Goal: Task Accomplishment & Management: Use online tool/utility

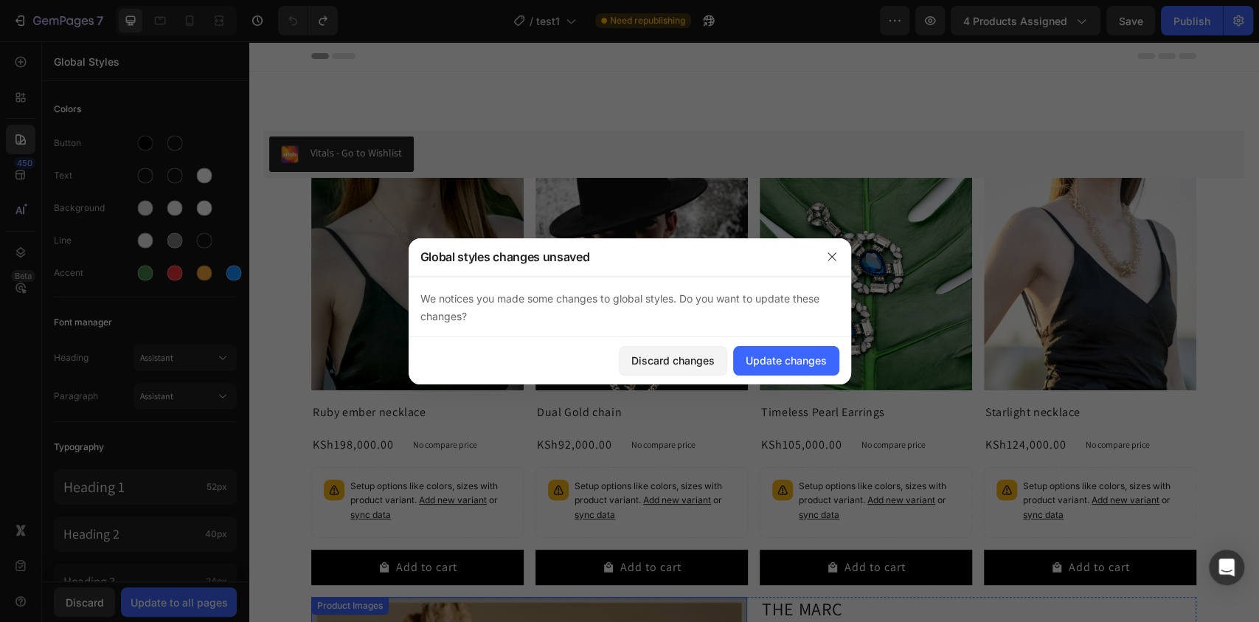
scroll to position [530, 0]
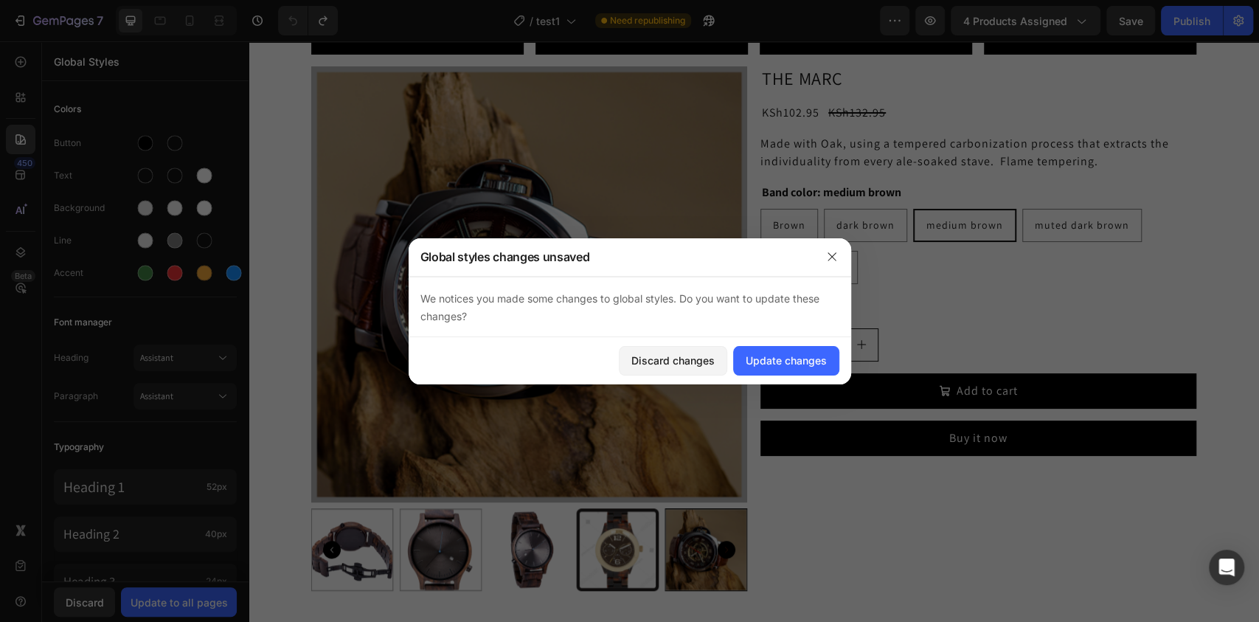
drag, startPoint x: 0, startPoint y: 0, endPoint x: 458, endPoint y: 133, distance: 476.8
click at [458, 133] on div at bounding box center [629, 311] width 1259 height 622
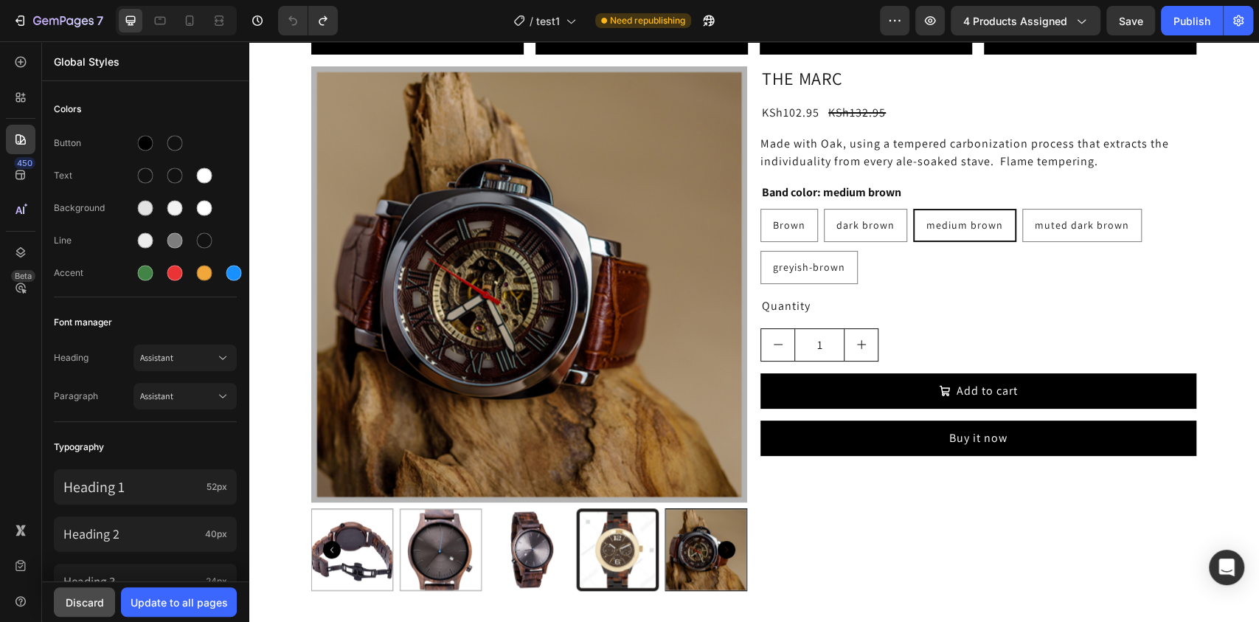
click at [83, 599] on div "Discard" at bounding box center [85, 601] width 38 height 15
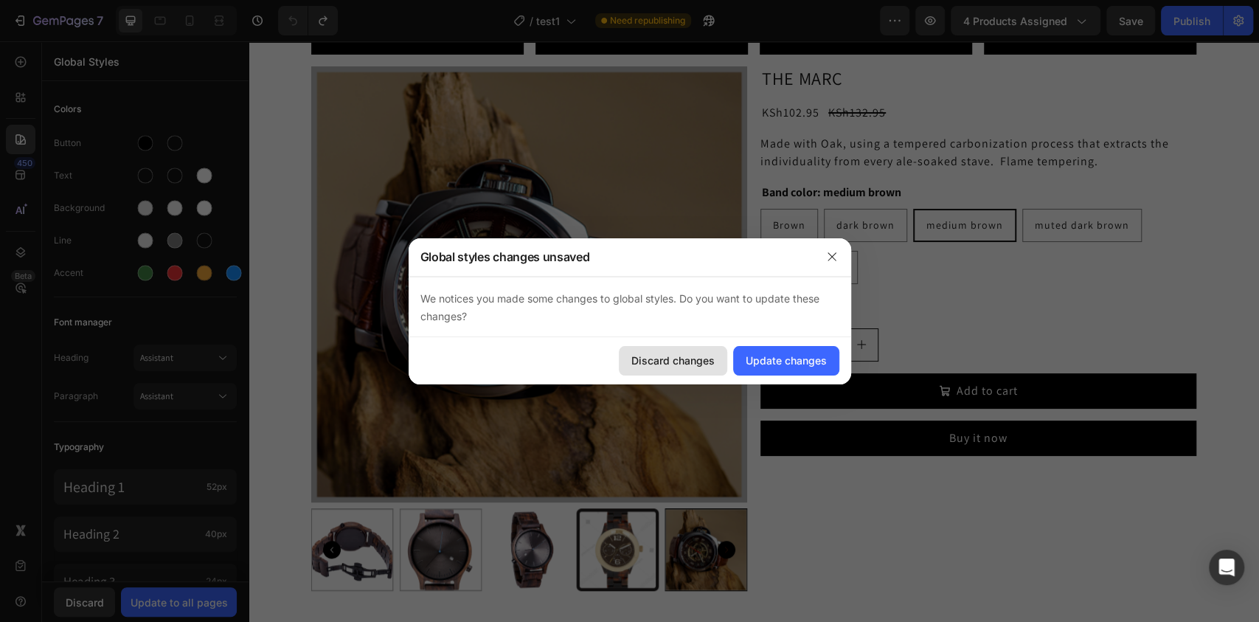
click at [656, 358] on div "Discard changes" at bounding box center [672, 360] width 83 height 15
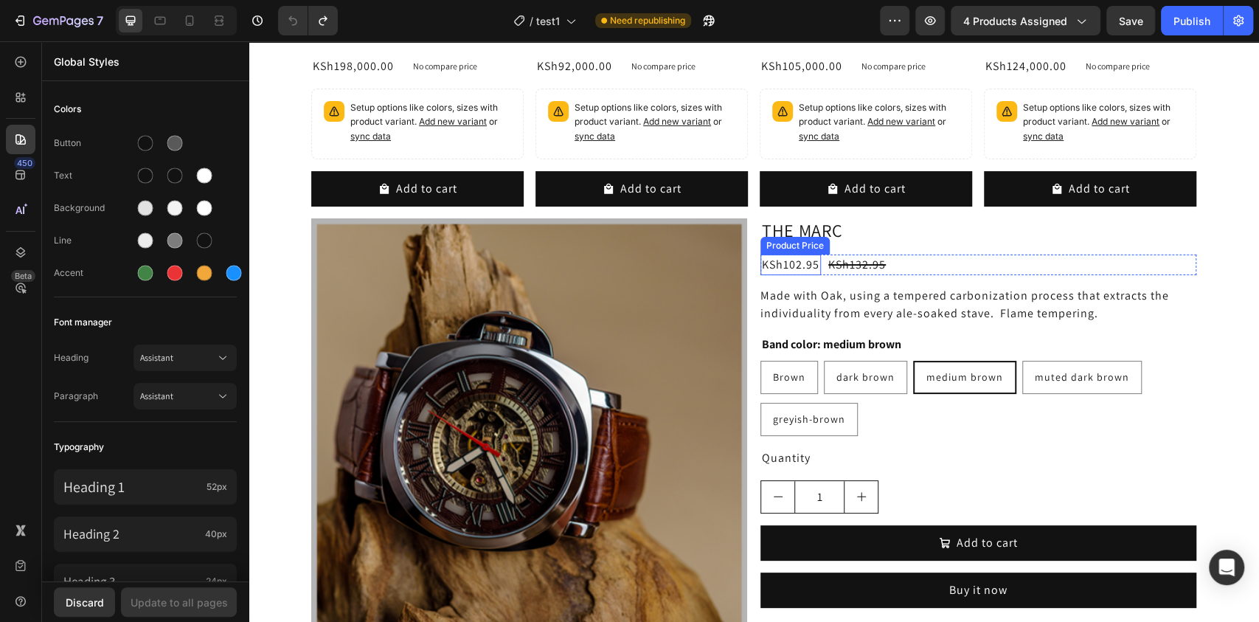
scroll to position [378, 0]
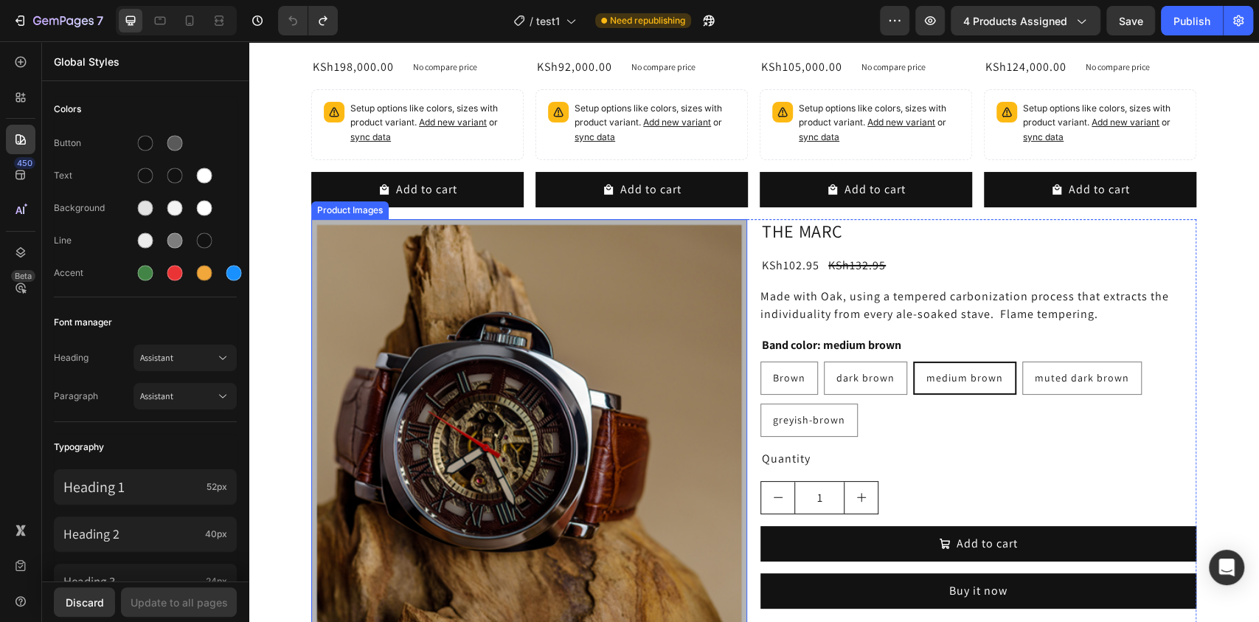
click at [647, 233] on div at bounding box center [529, 437] width 436 height 436
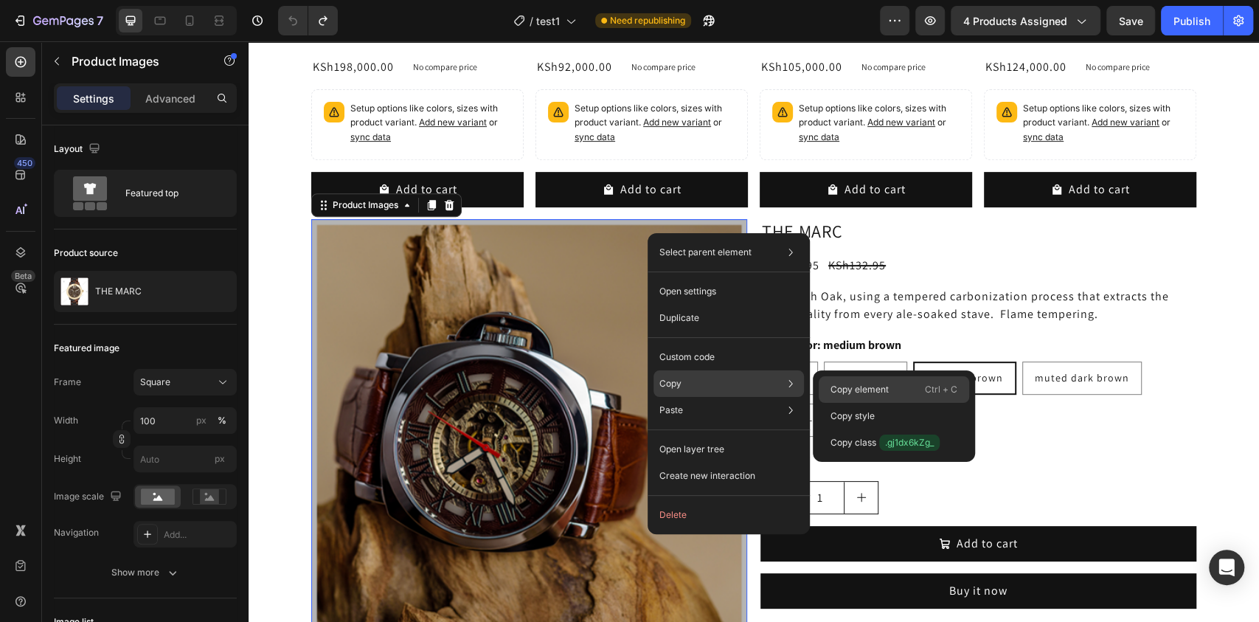
click at [861, 403] on div "Copy element Ctrl + C" at bounding box center [894, 416] width 150 height 27
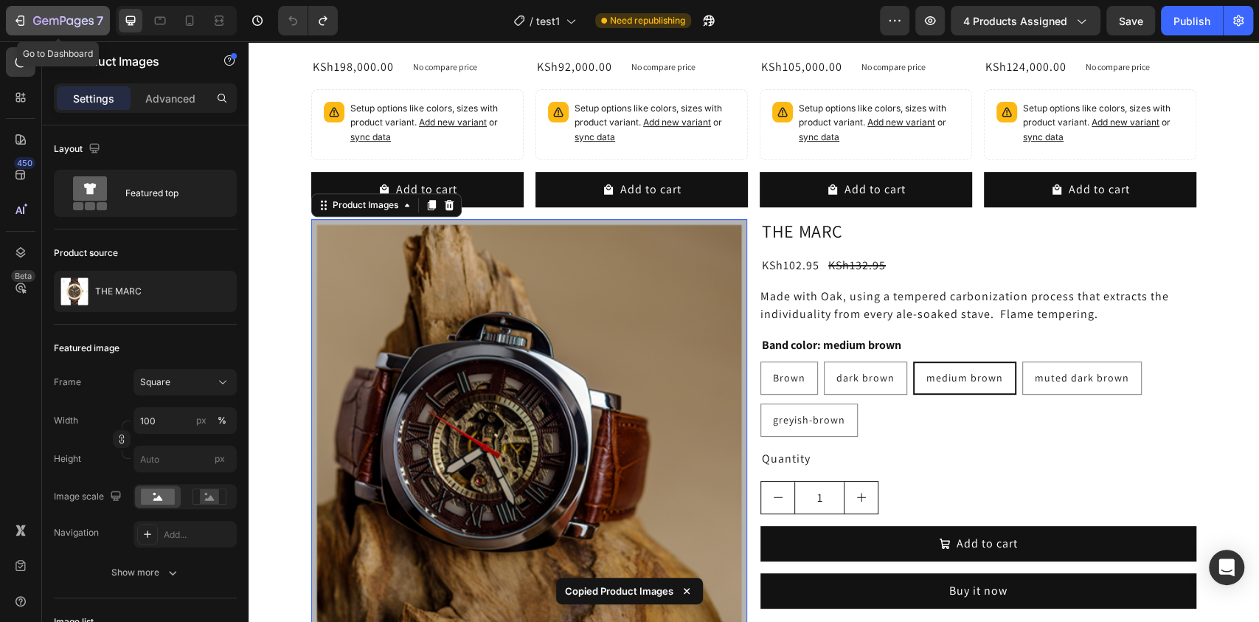
click at [29, 19] on div "7" at bounding box center [58, 21] width 91 height 18
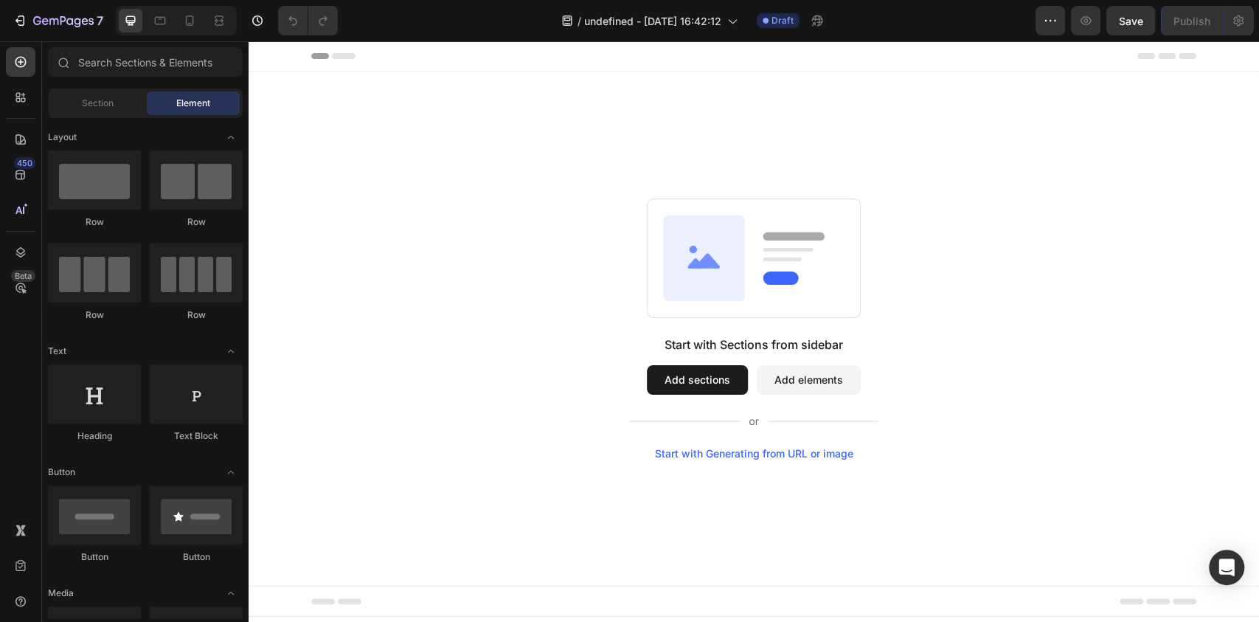
drag, startPoint x: 694, startPoint y: 257, endPoint x: 352, endPoint y: 184, distance: 350.0
click at [351, 186] on div "Start with Sections from sidebar Add sections Add elements Start with Generatin…" at bounding box center [754, 329] width 1010 height 514
click at [482, 144] on div "Start with Sections from sidebar Add sections Add elements Start with Generatin…" at bounding box center [754, 329] width 1010 height 514
drag, startPoint x: 482, startPoint y: 144, endPoint x: 431, endPoint y: 164, distance: 54.0
click at [431, 164] on div "Start with Sections from sidebar Add sections Add elements Start with Generatin…" at bounding box center [754, 329] width 1010 height 514
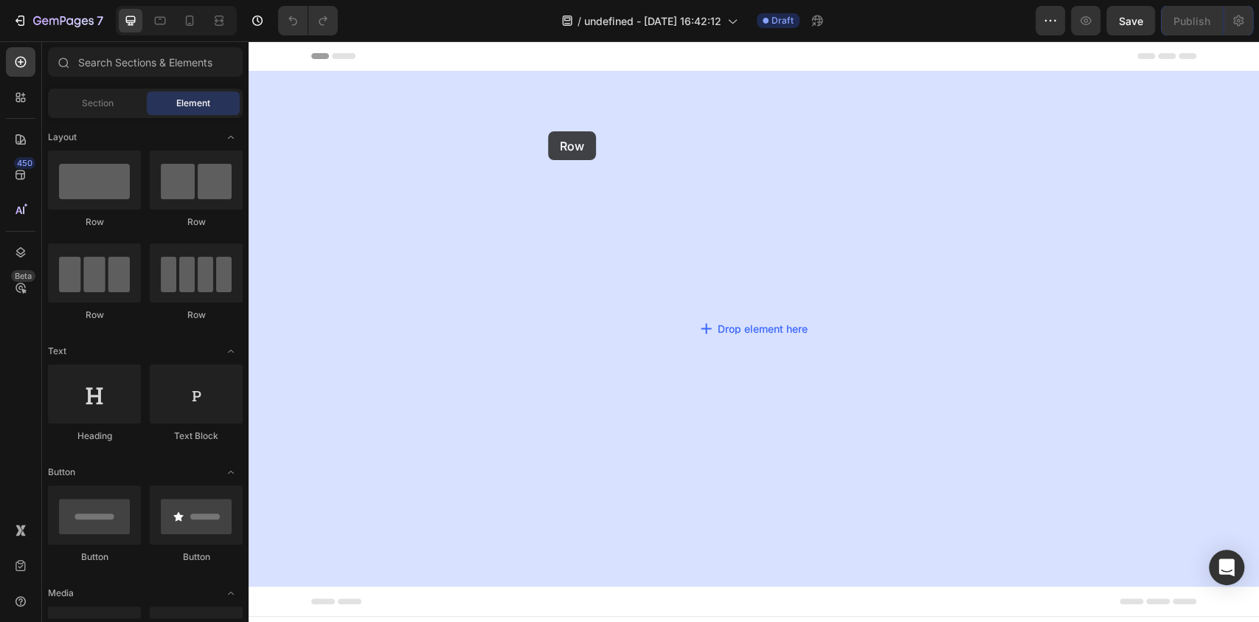
drag, startPoint x: 355, startPoint y: 227, endPoint x: 749, endPoint y: 174, distance: 398.1
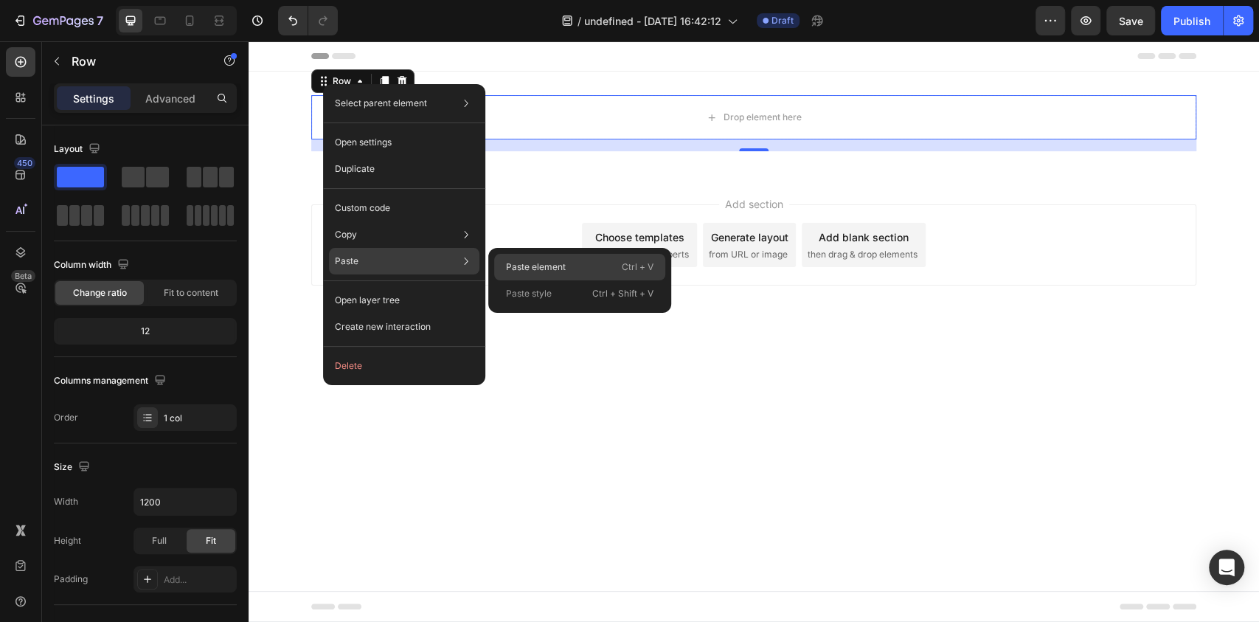
click at [521, 261] on p "Paste element" at bounding box center [536, 266] width 60 height 13
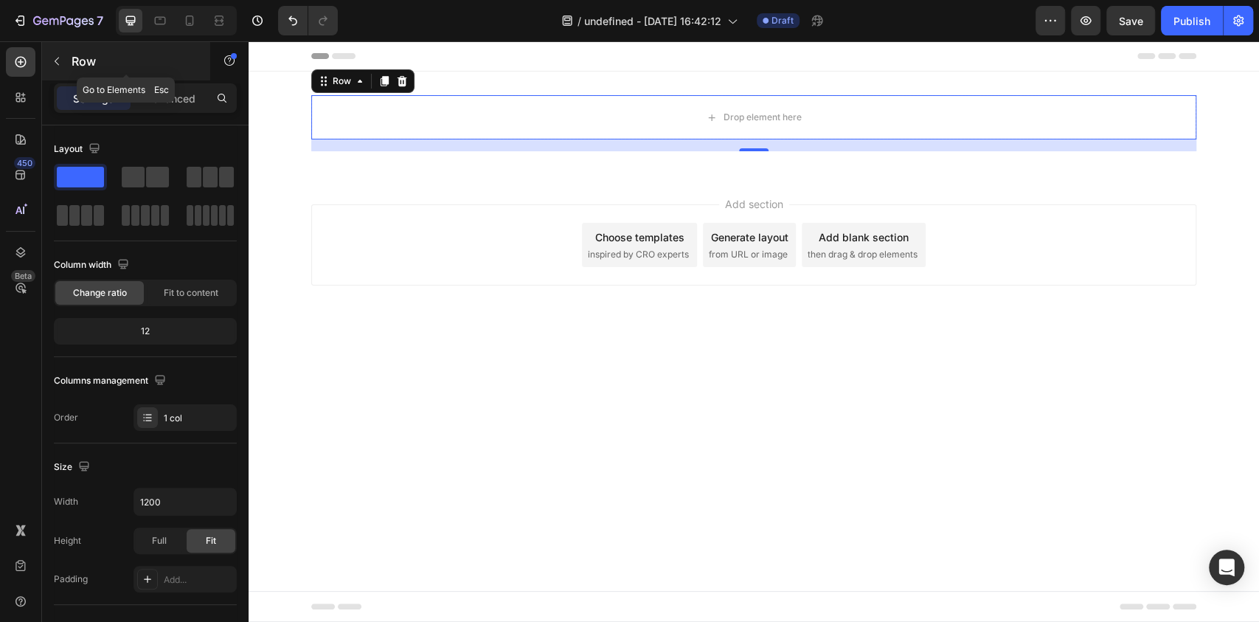
click at [57, 60] on icon "button" at bounding box center [57, 61] width 12 height 12
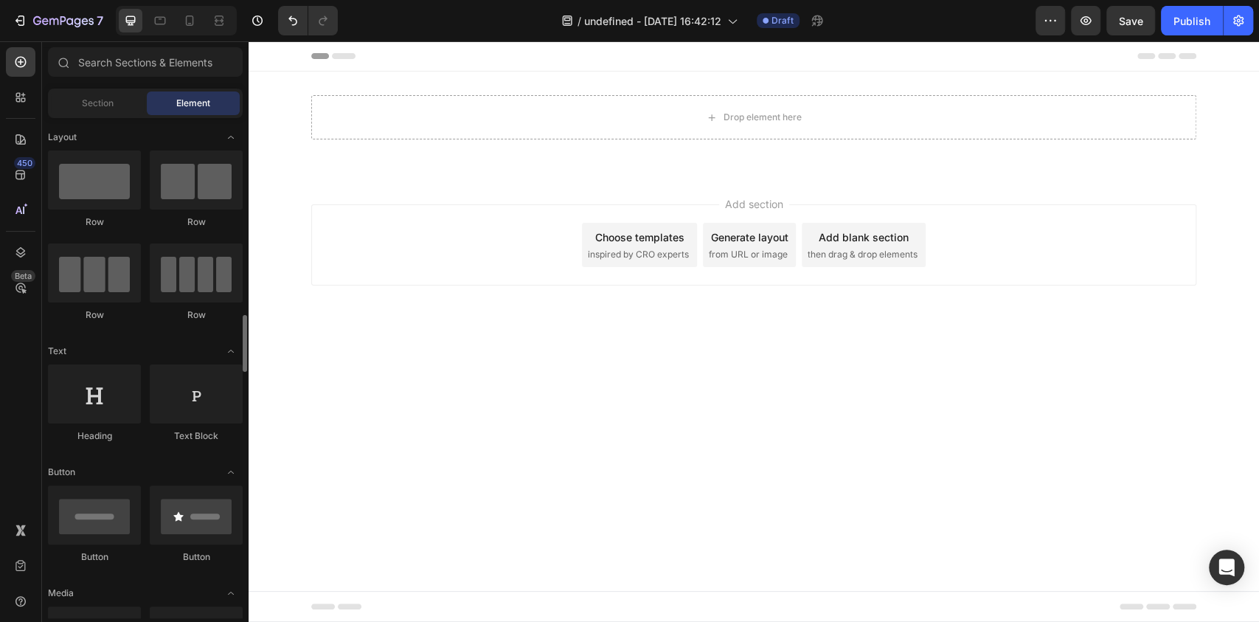
scroll to position [177, 0]
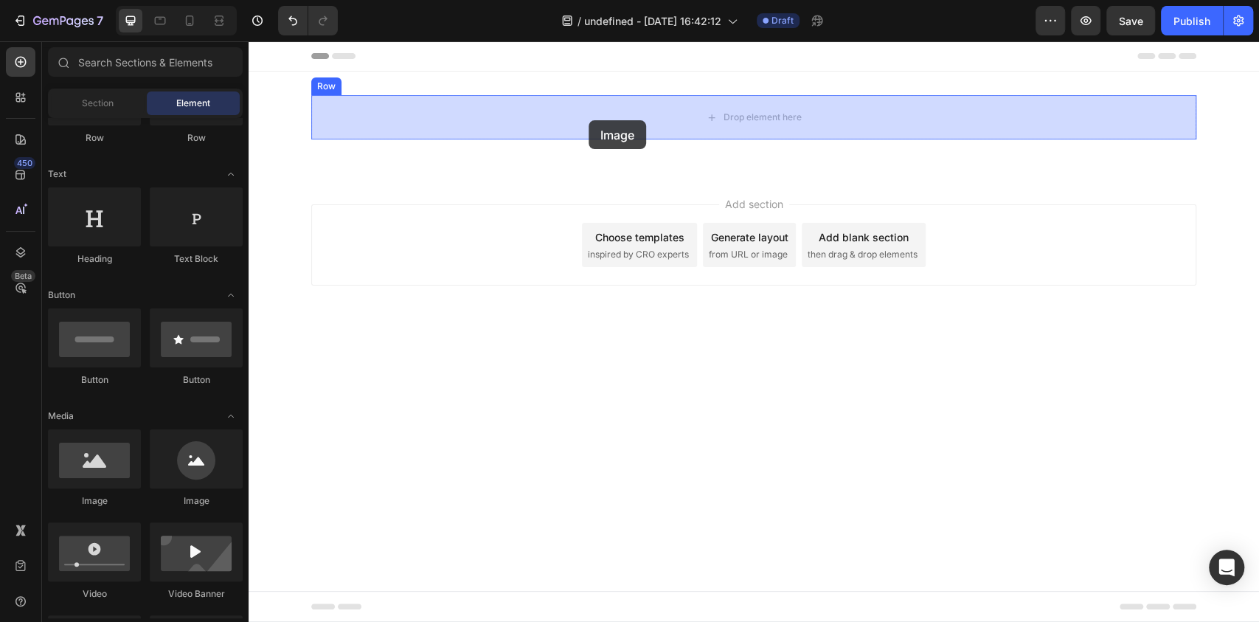
drag, startPoint x: 437, startPoint y: 507, endPoint x: 591, endPoint y: 112, distance: 423.6
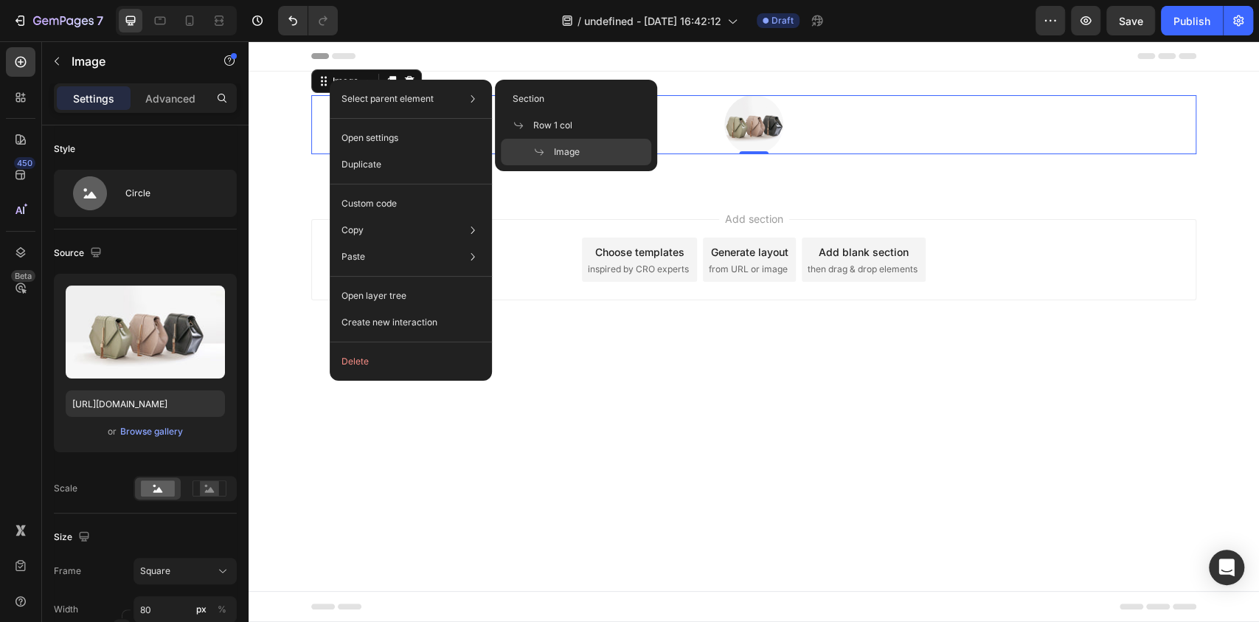
click at [361, 97] on p "Select parent element" at bounding box center [387, 98] width 92 height 13
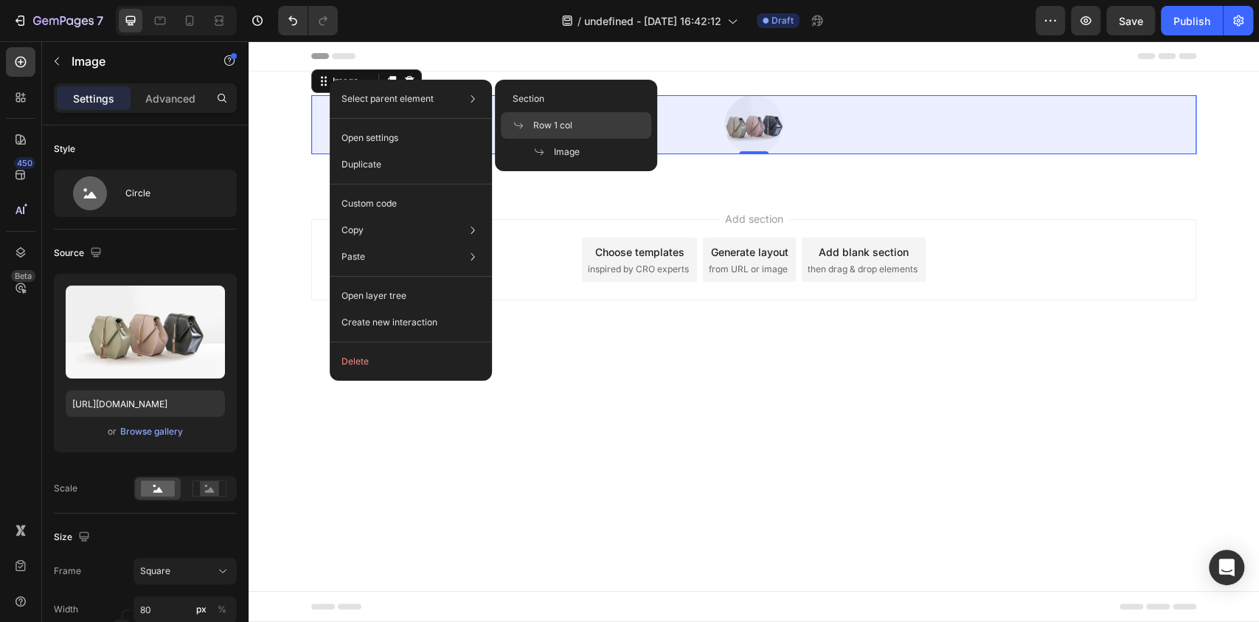
click at [563, 126] on span "Row 1 col" at bounding box center [552, 125] width 39 height 13
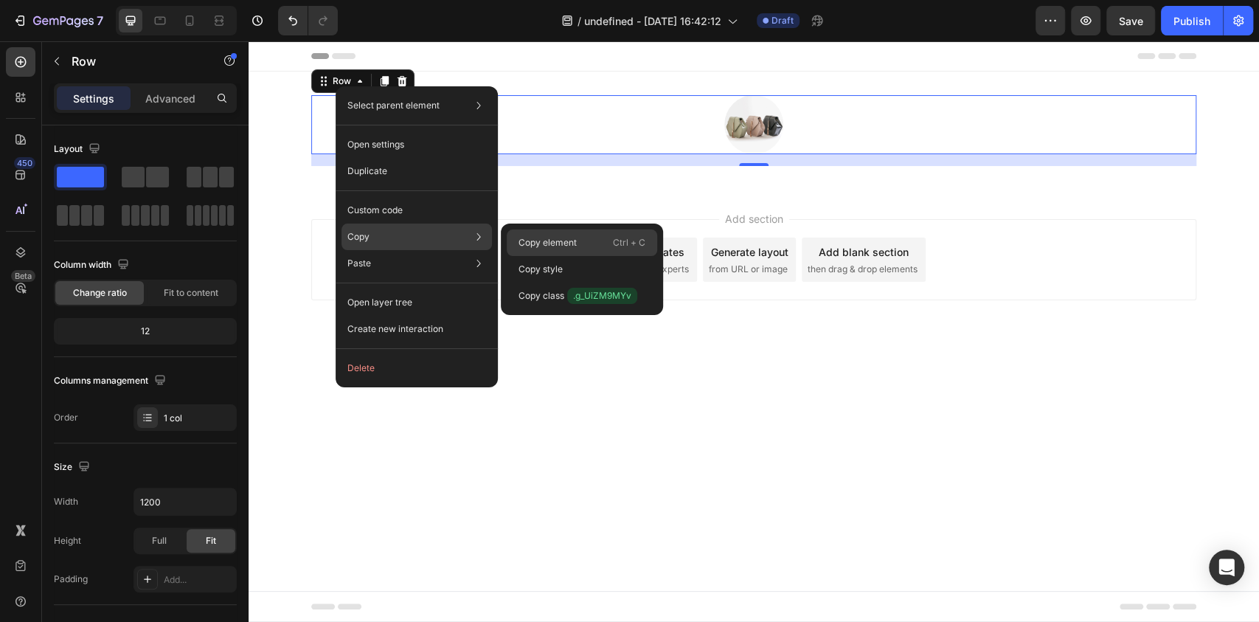
click at [526, 237] on p "Copy element" at bounding box center [547, 242] width 58 height 13
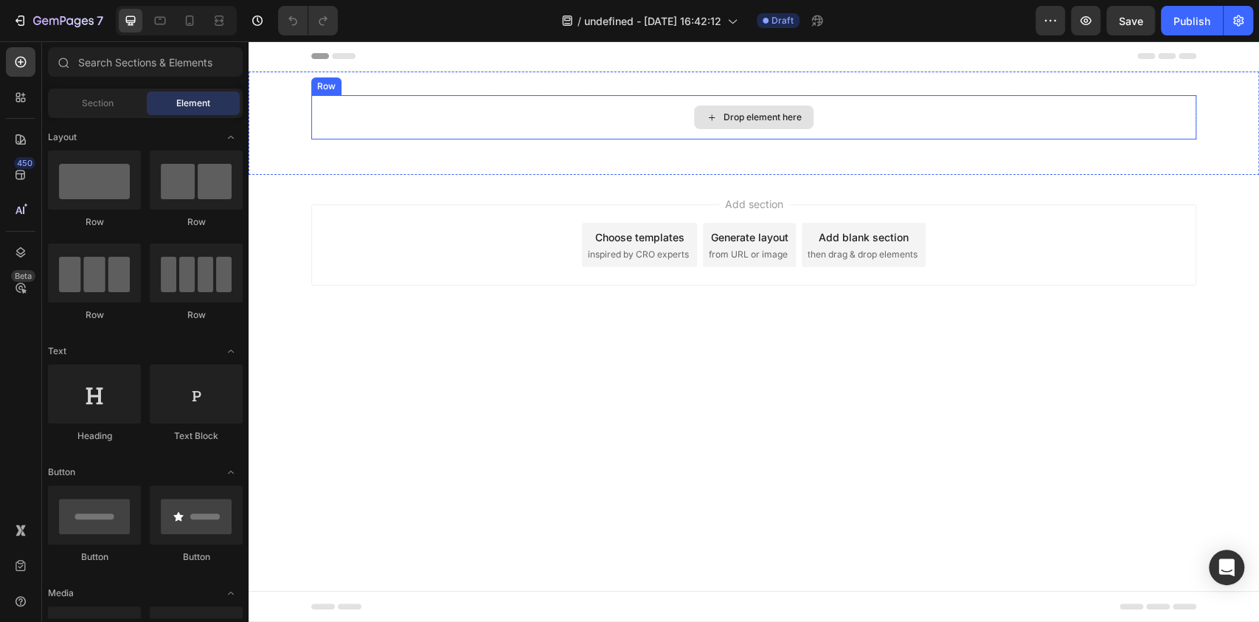
click at [445, 117] on div "Drop element here" at bounding box center [753, 117] width 885 height 44
drag, startPoint x: 364, startPoint y: 181, endPoint x: 335, endPoint y: 130, distance: 59.1
click at [335, 130] on div "Drop element here" at bounding box center [753, 117] width 885 height 44
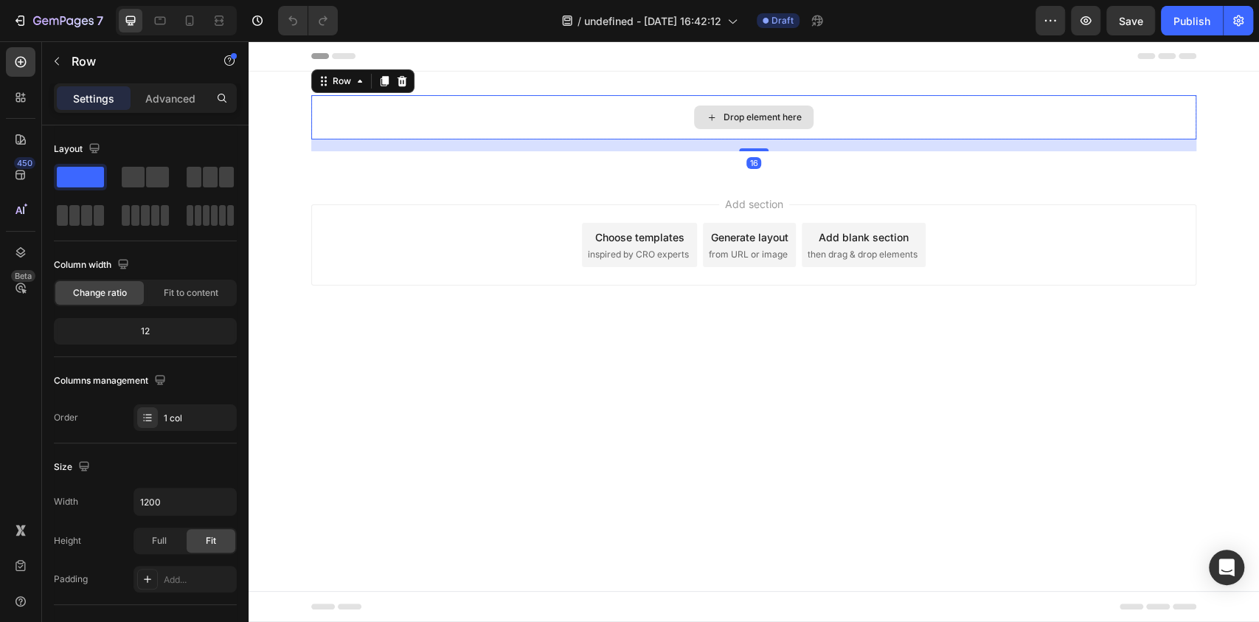
click at [350, 109] on div "Drop element here" at bounding box center [753, 117] width 885 height 44
click at [350, 72] on div "Row" at bounding box center [342, 81] width 54 height 18
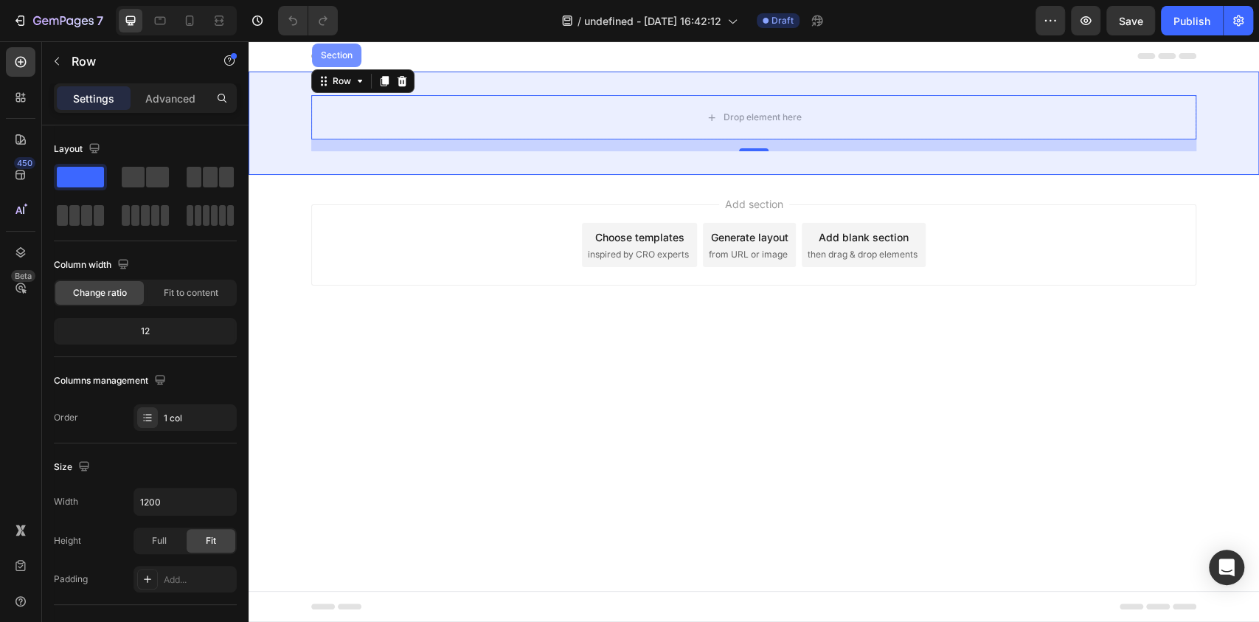
click at [335, 55] on div "Section" at bounding box center [337, 55] width 38 height 9
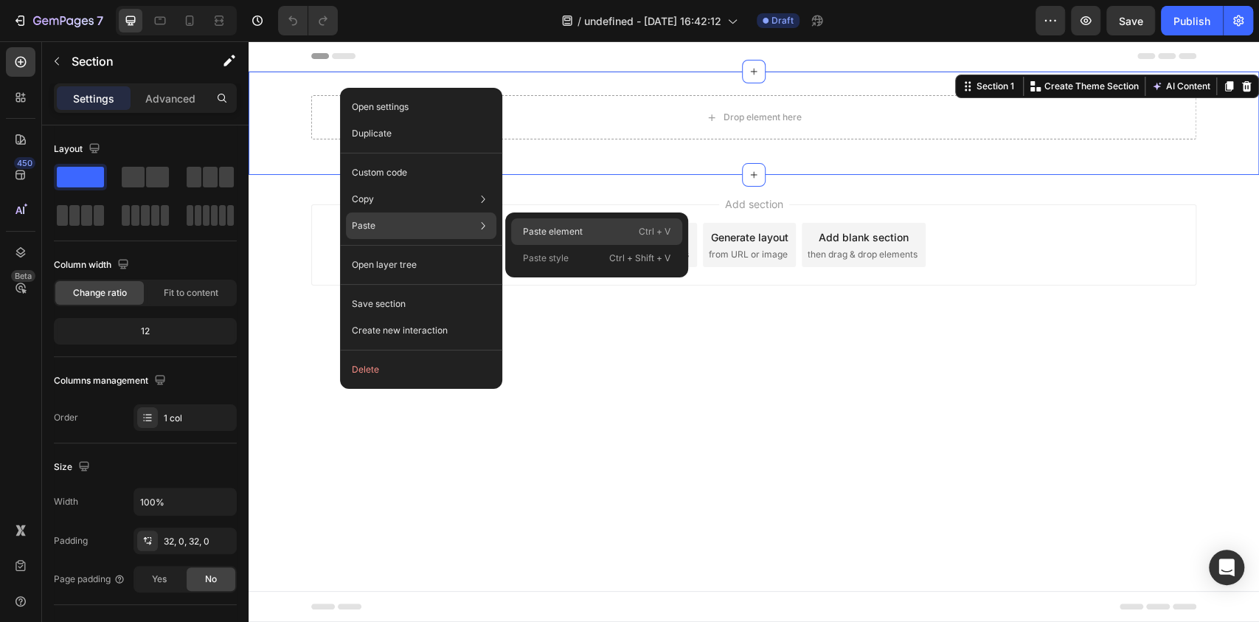
click at [541, 245] on div "Paste element Ctrl + V" at bounding box center [596, 258] width 171 height 27
